Goal: Information Seeking & Learning: Learn about a topic

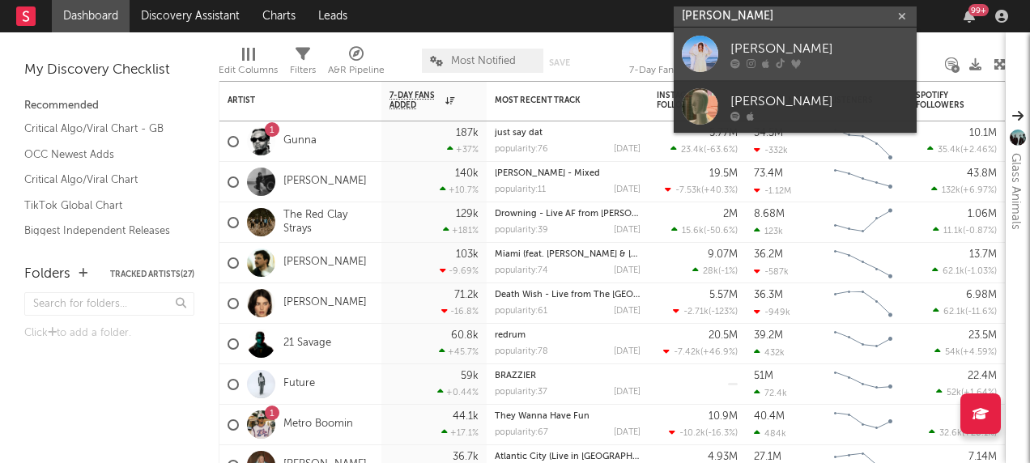
type input "[PERSON_NAME]"
click at [690, 57] on div at bounding box center [700, 54] width 36 height 36
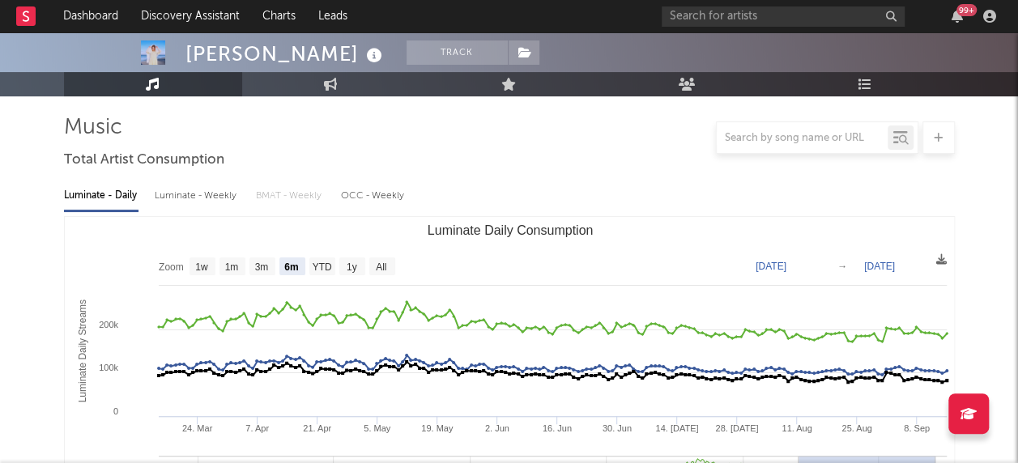
scroll to position [107, 0]
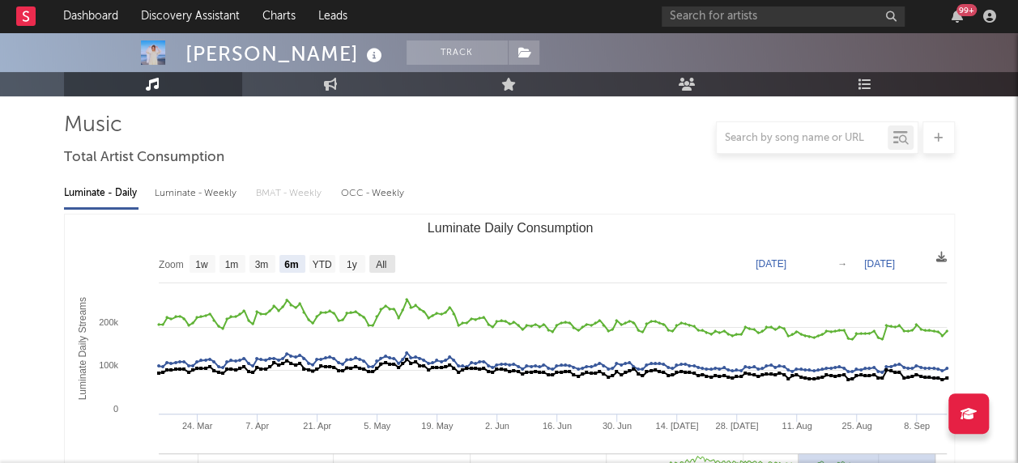
click at [387, 257] on rect "Luminate Daily Consumption" at bounding box center [382, 264] width 26 height 18
select select "All"
type input "[DATE]"
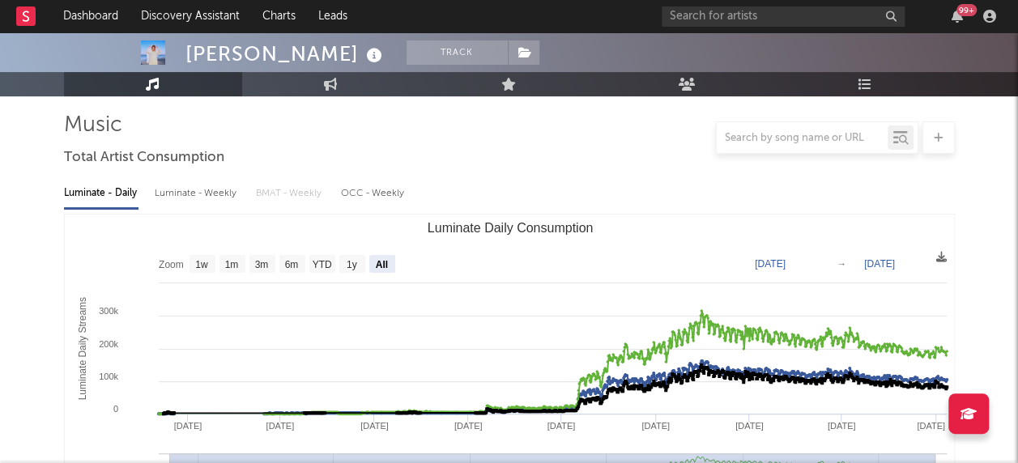
scroll to position [179, 0]
